Goal: Task Accomplishment & Management: Use online tool/utility

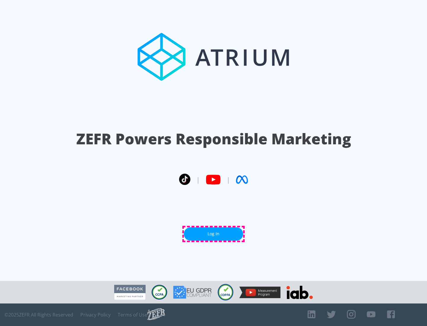
click at [213, 234] on link "Log In" at bounding box center [213, 233] width 59 height 13
